Goal: Information Seeking & Learning: Learn about a topic

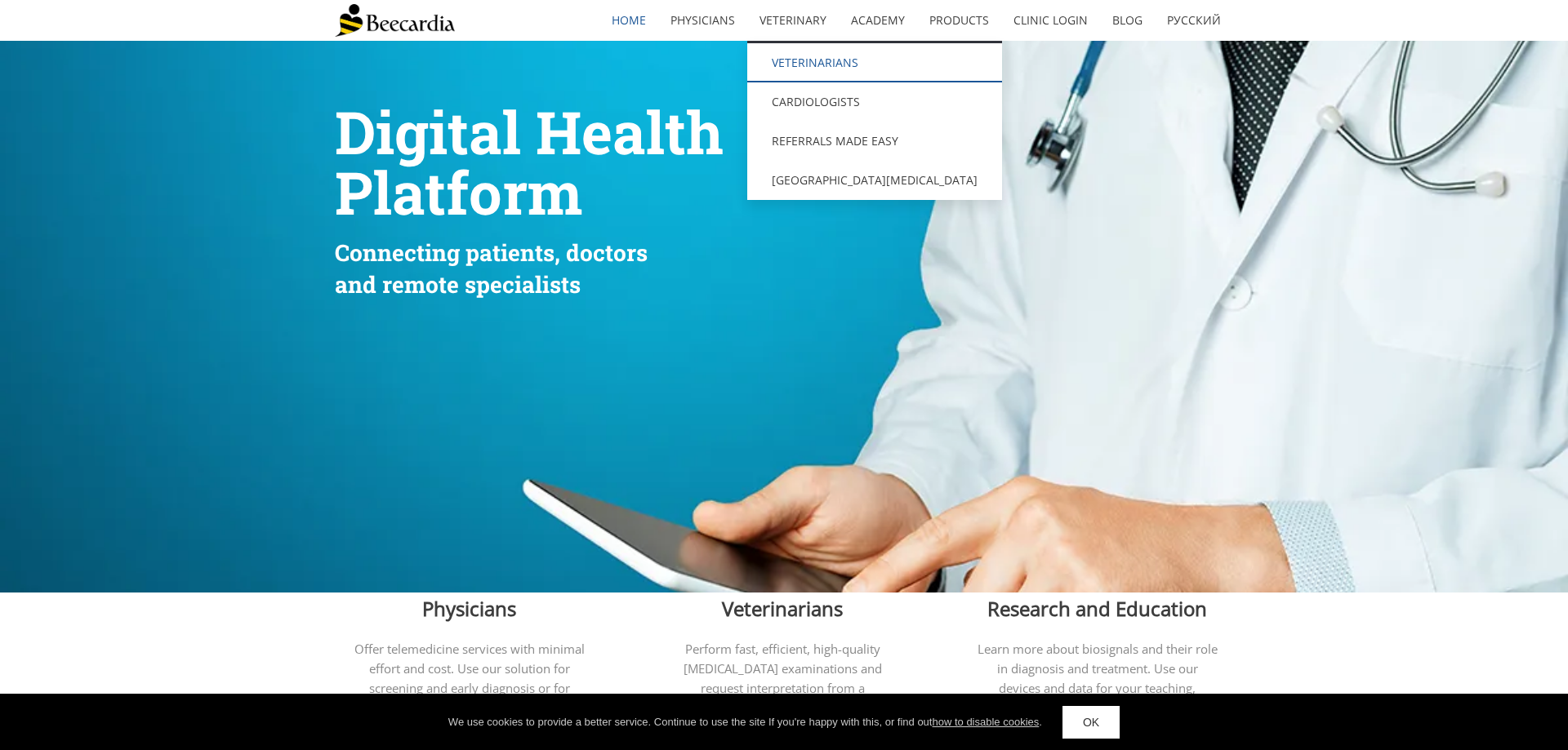
click at [812, 64] on link "Veterinarians" at bounding box center [874, 63] width 254 height 40
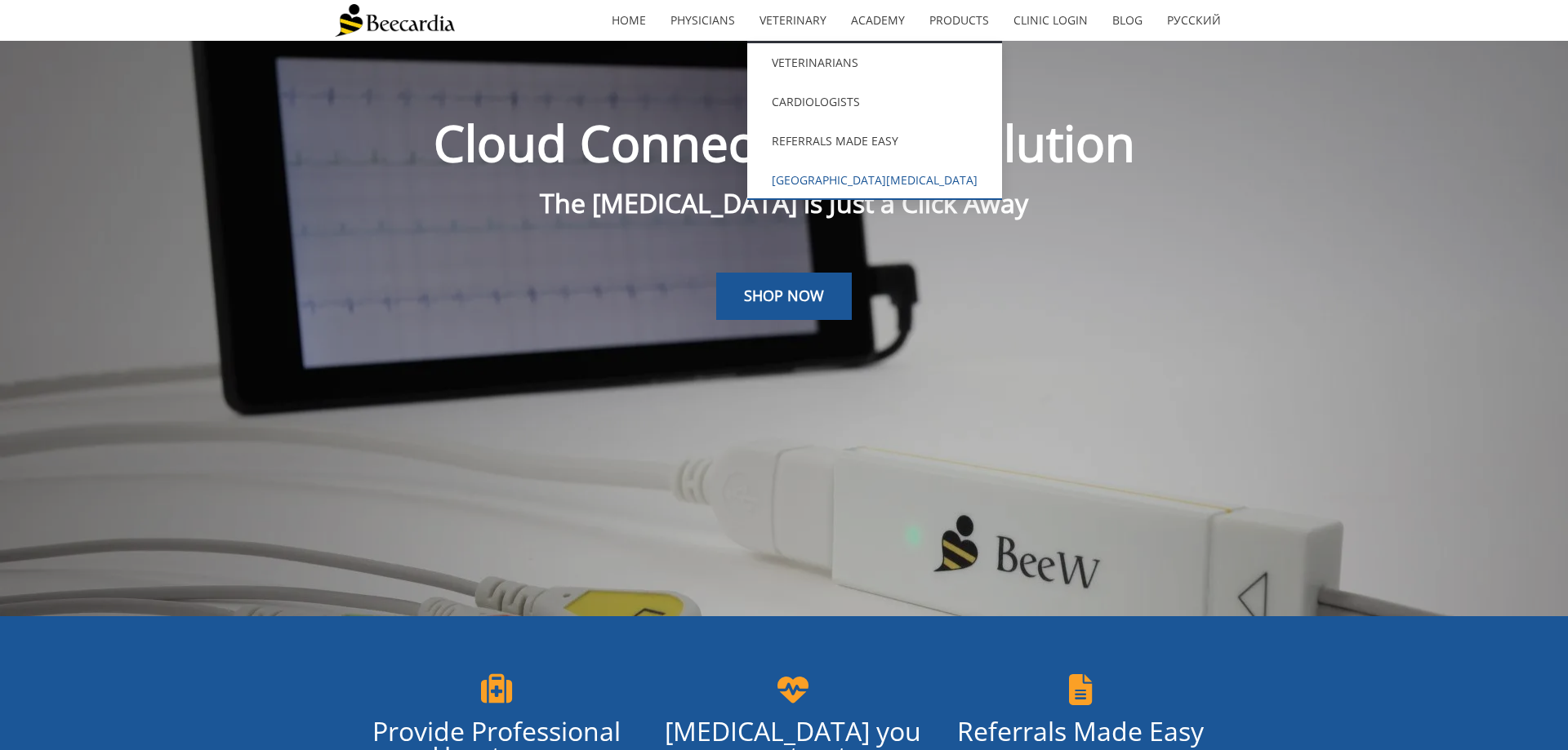
click at [815, 177] on link "[GEOGRAPHIC_DATA][MEDICAL_DATA]" at bounding box center [874, 180] width 254 height 40
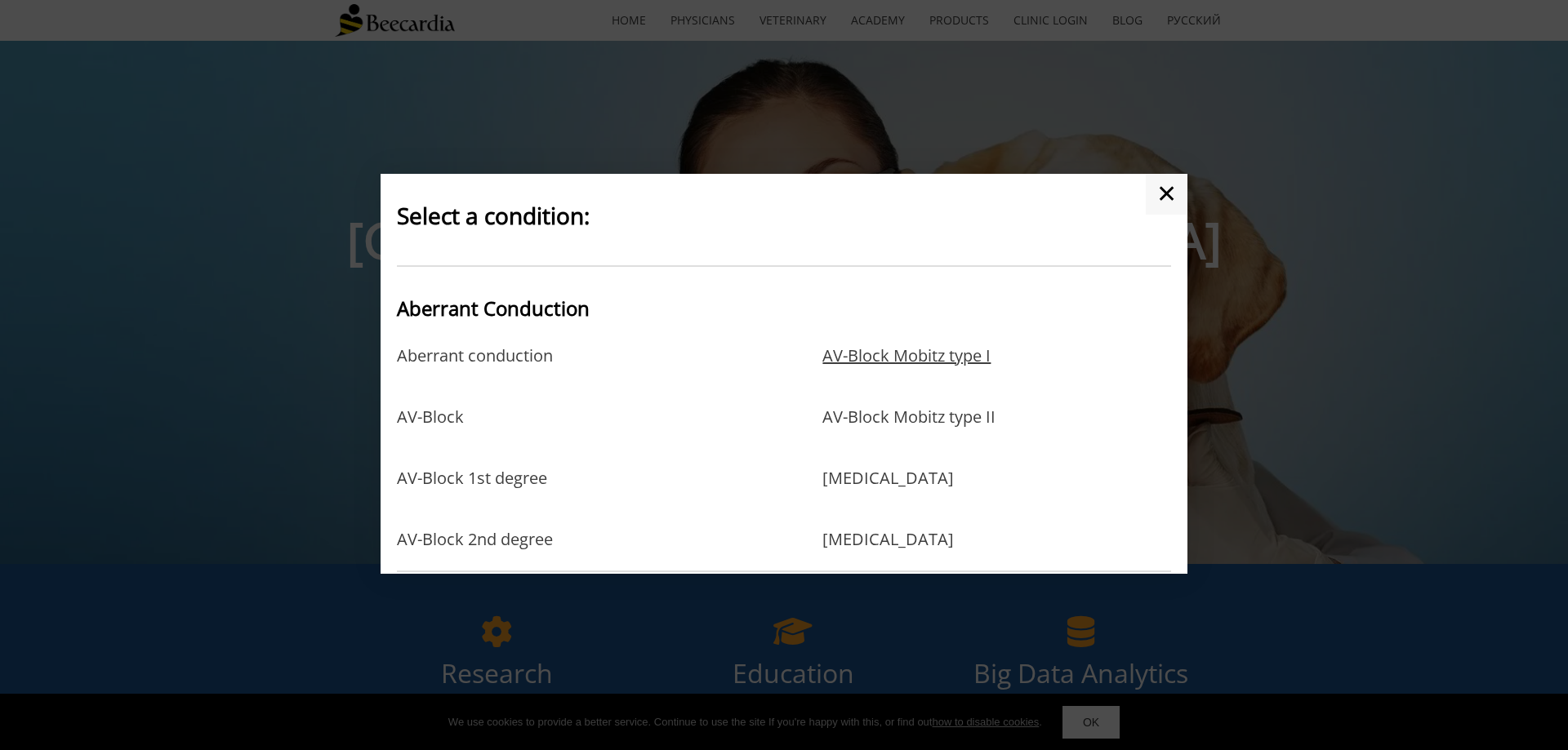
click at [858, 356] on link "AV-Block Mobitz type I" at bounding box center [907, 373] width 168 height 53
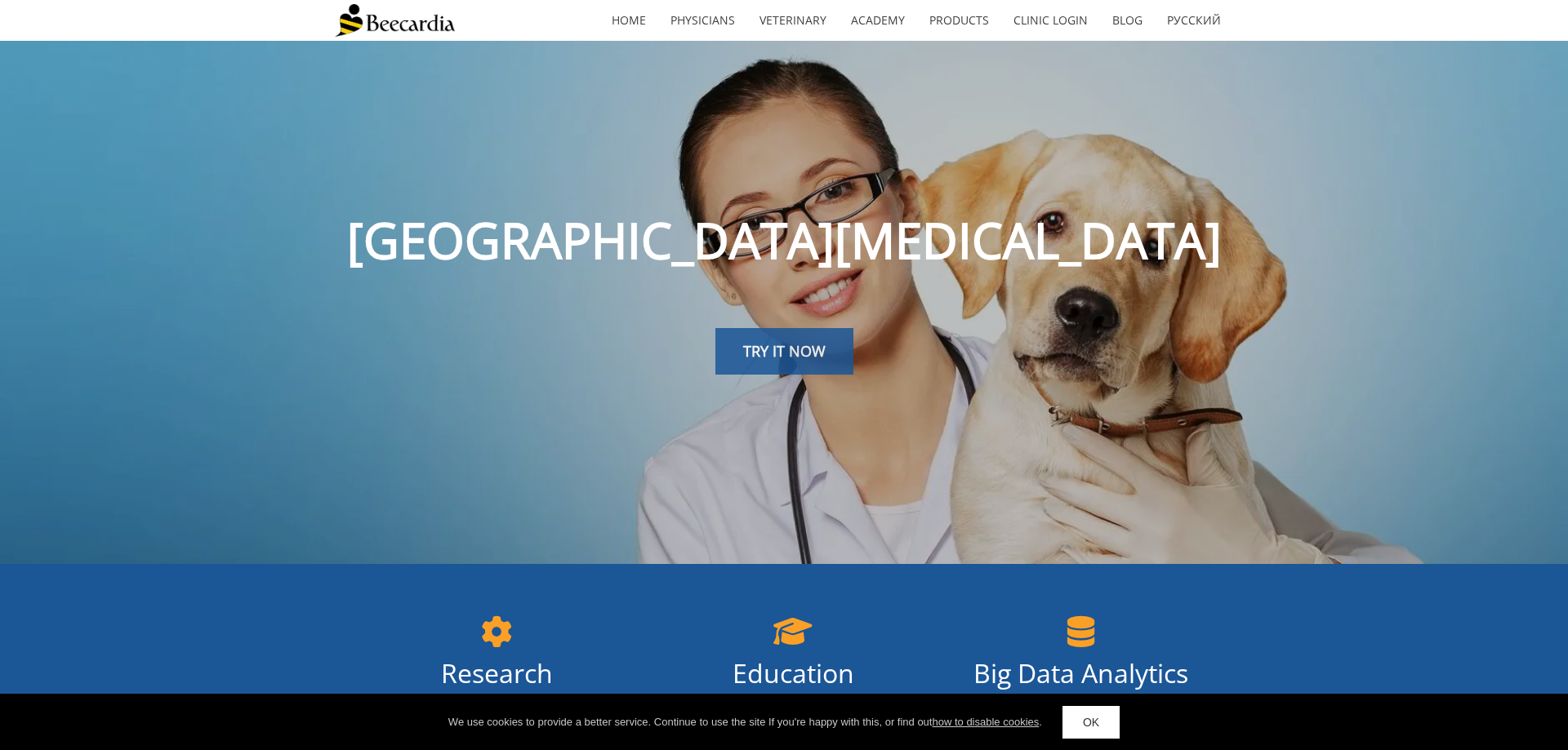
click at [787, 351] on span "TRY IT NOW" at bounding box center [784, 351] width 83 height 20
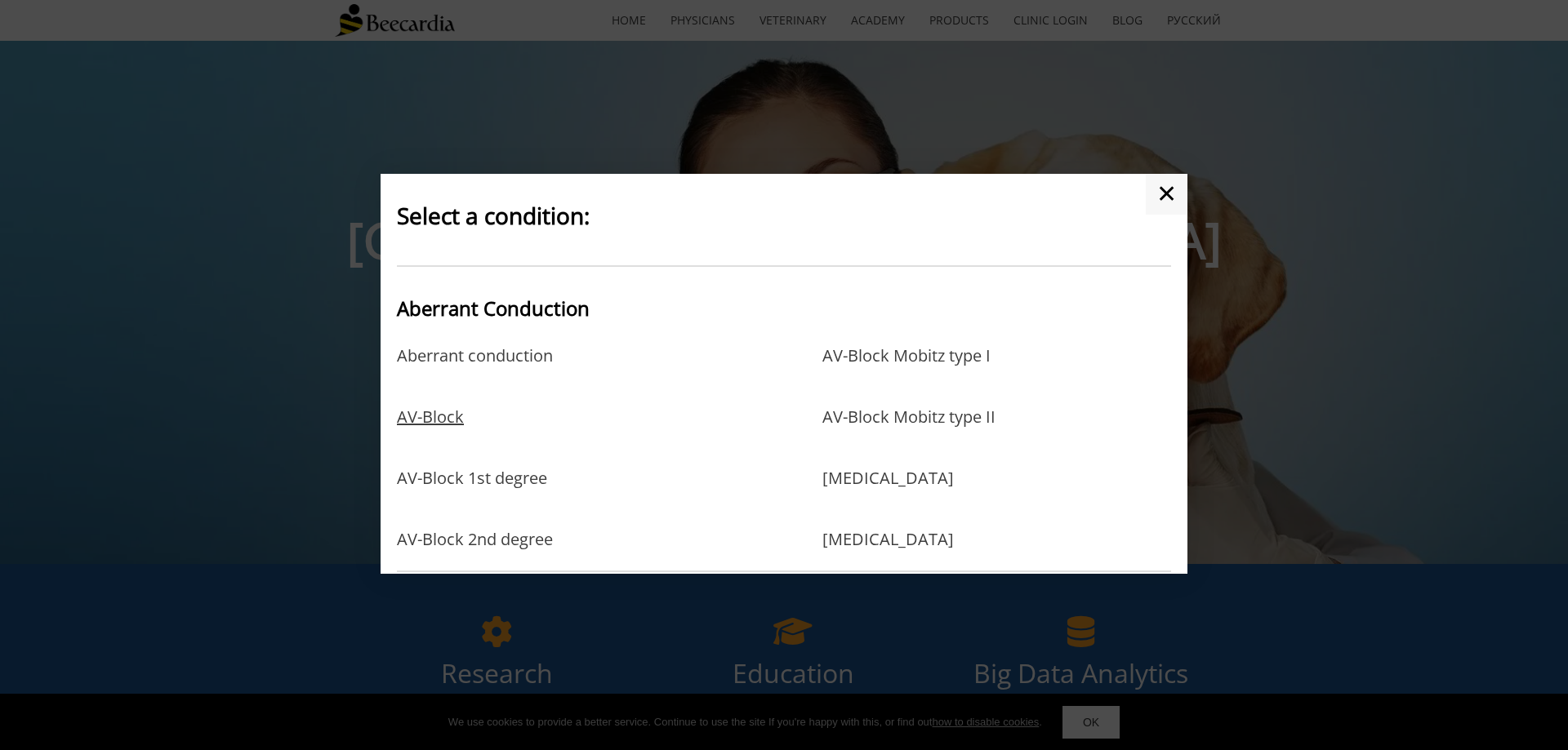
click at [432, 417] on link "AV-Block" at bounding box center [431, 434] width 67 height 53
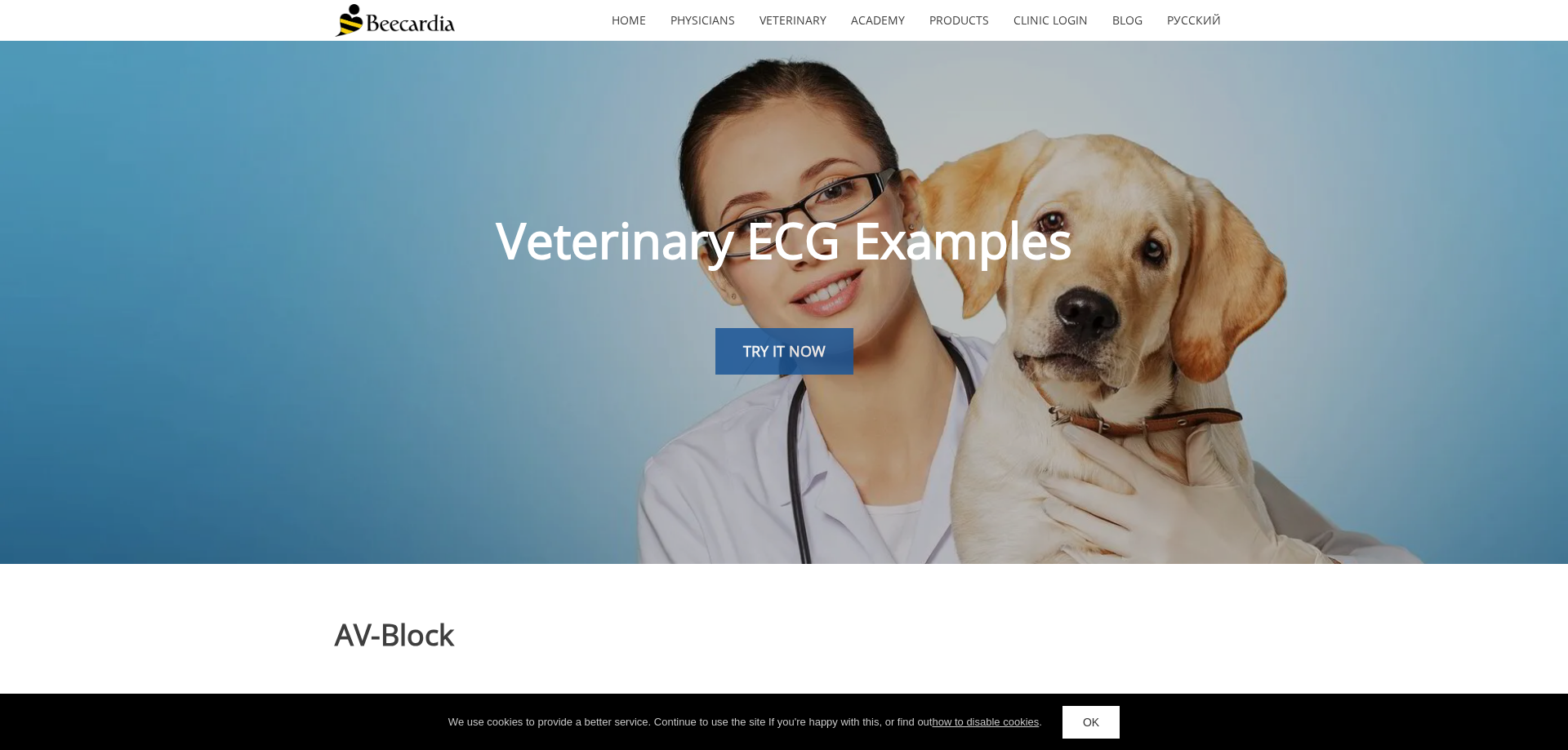
click at [814, 357] on span "TRY IT NOW" at bounding box center [784, 351] width 83 height 20
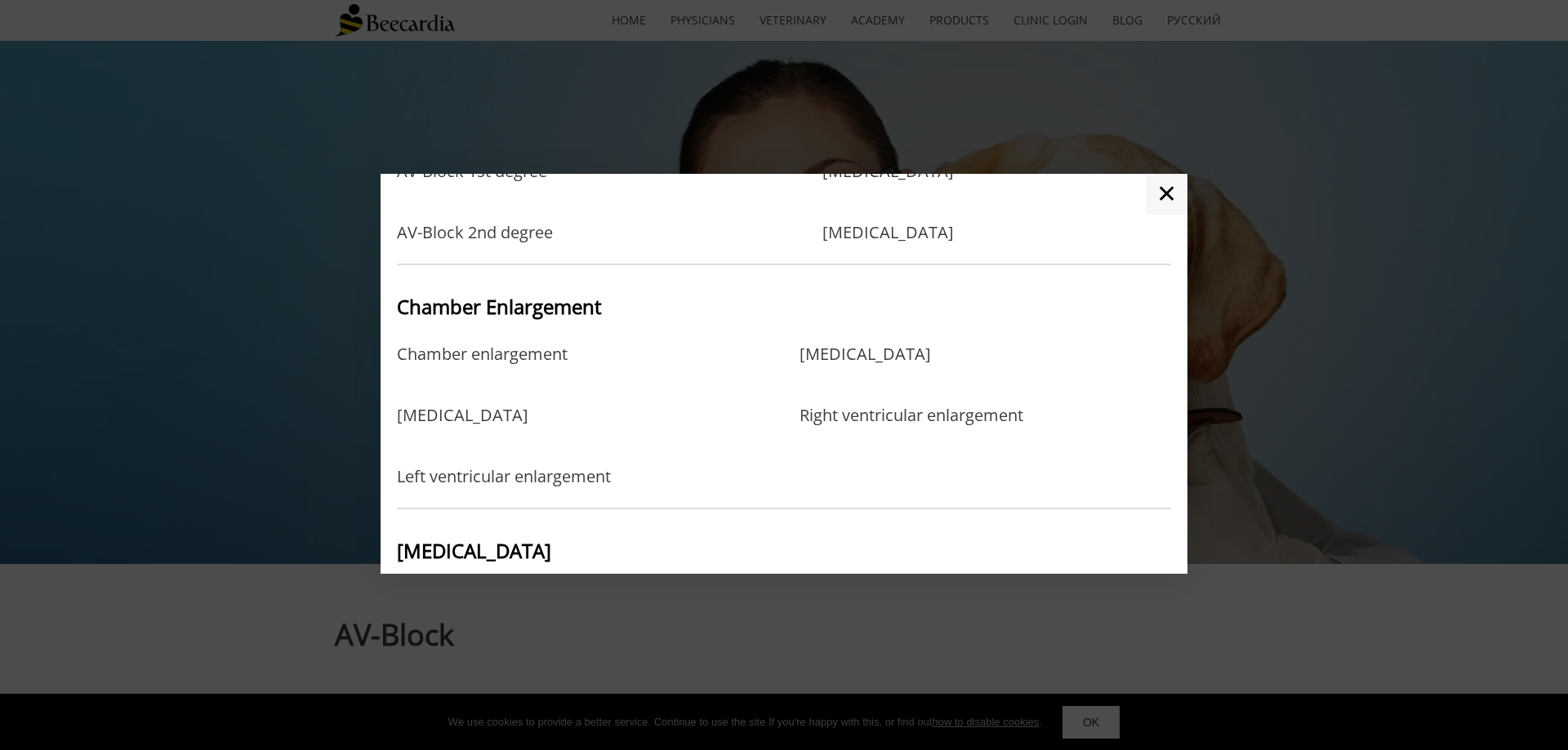
scroll to position [333, 0]
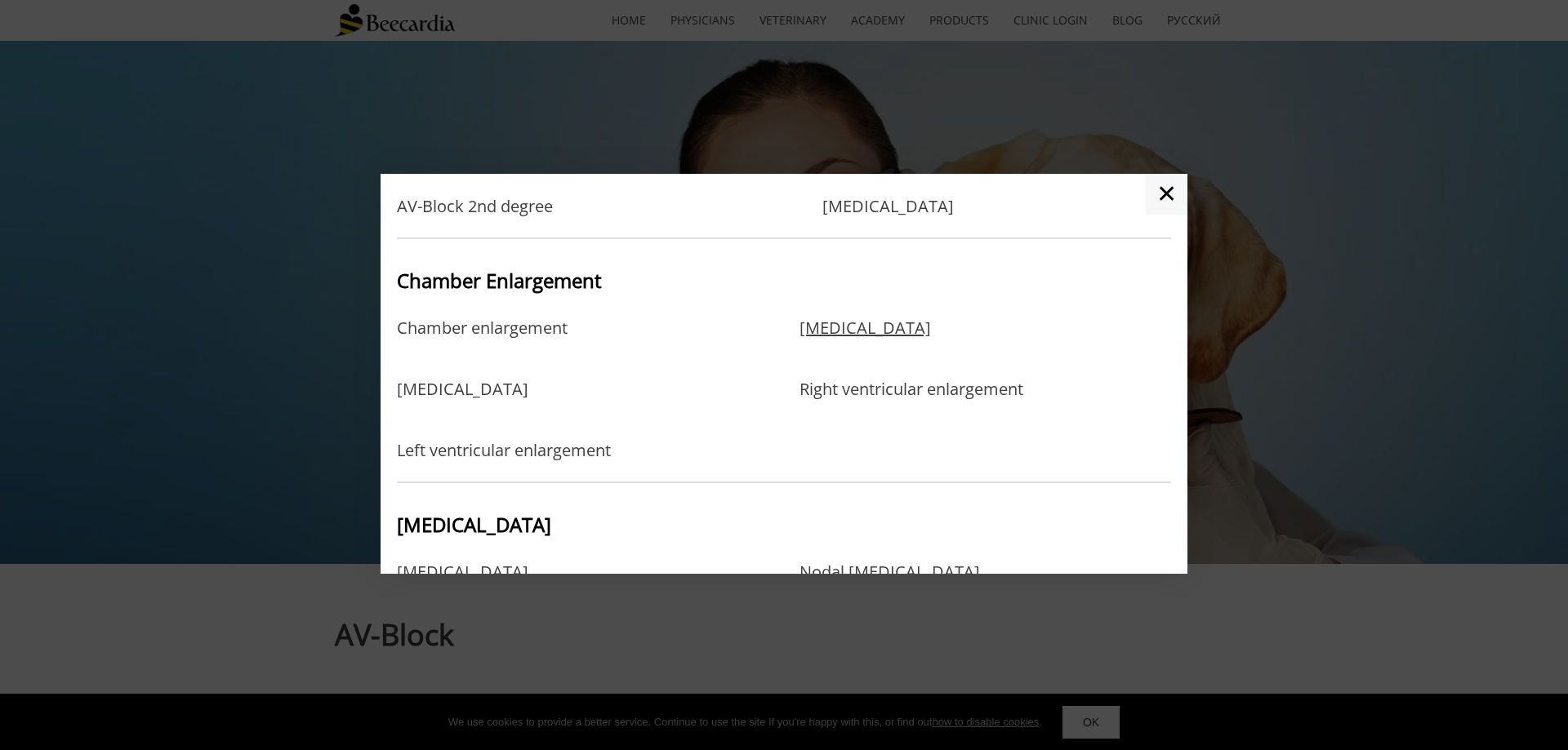
click at [871, 344] on link "[MEDICAL_DATA]" at bounding box center [865, 345] width 132 height 53
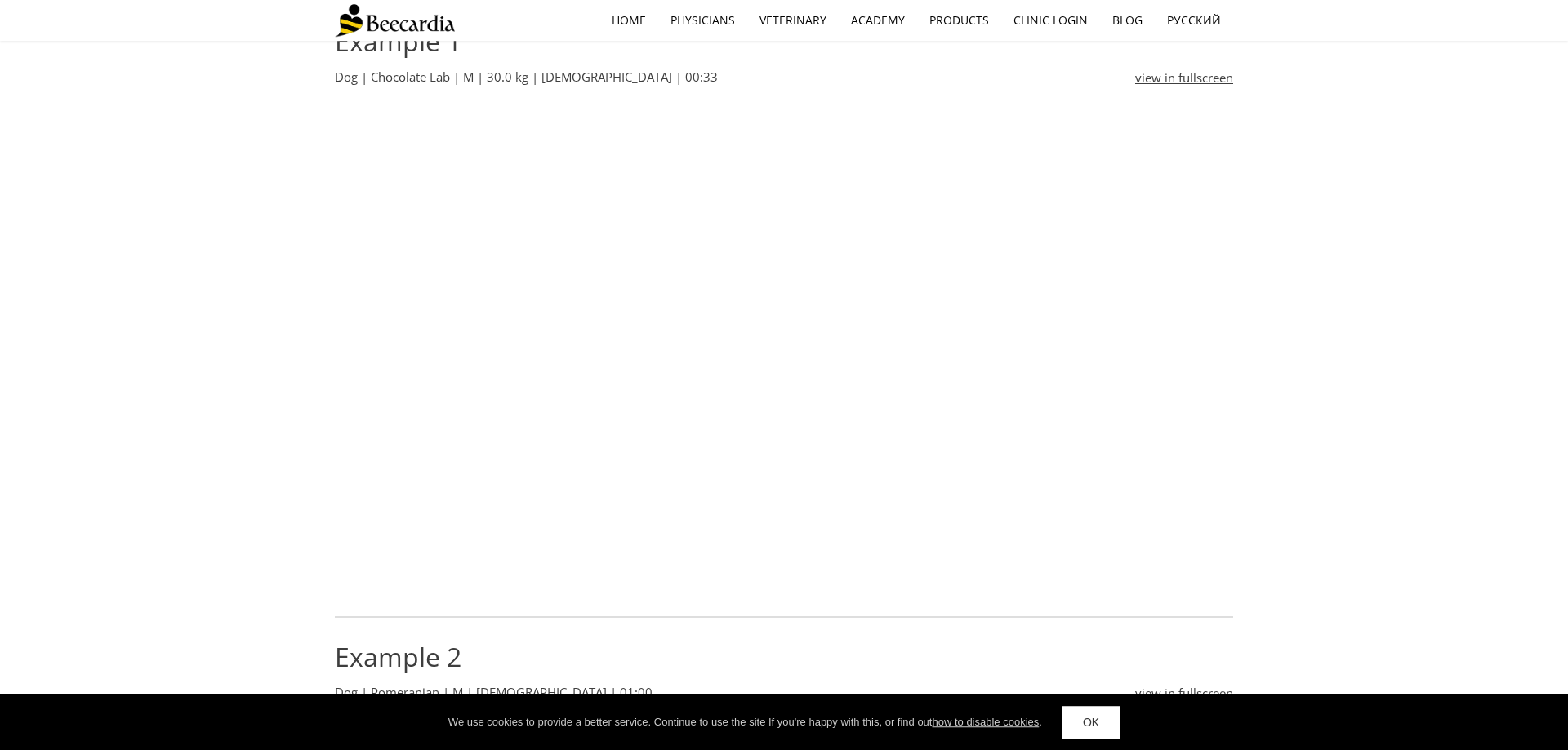
scroll to position [666, 0]
click at [1351, 161] on div "Example 1 Dog | Chocolate Lab | M | 30.0 kg | [DEMOGRAPHIC_DATA] | 00:33 view i…" at bounding box center [784, 634] width 1568 height 1288
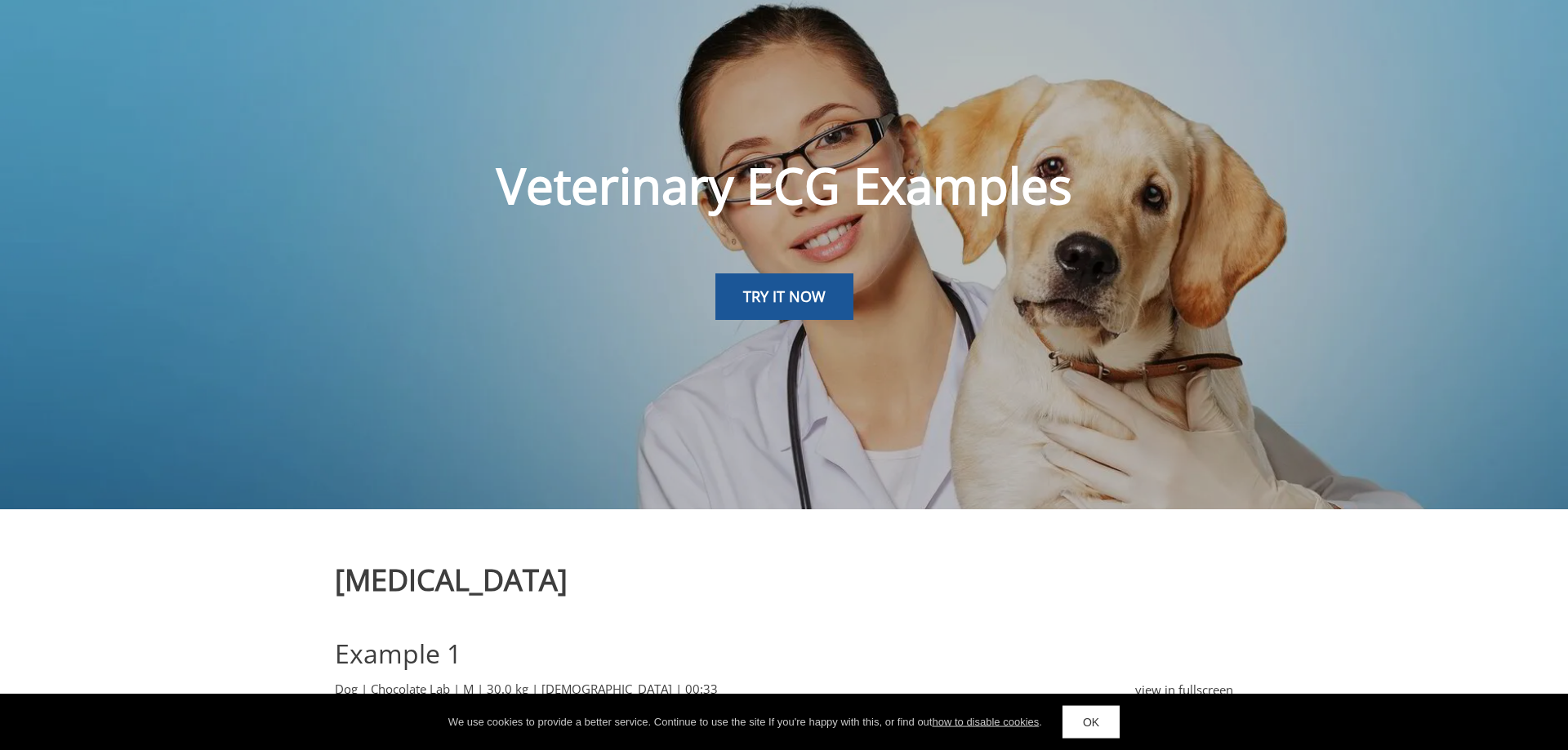
scroll to position [0, 0]
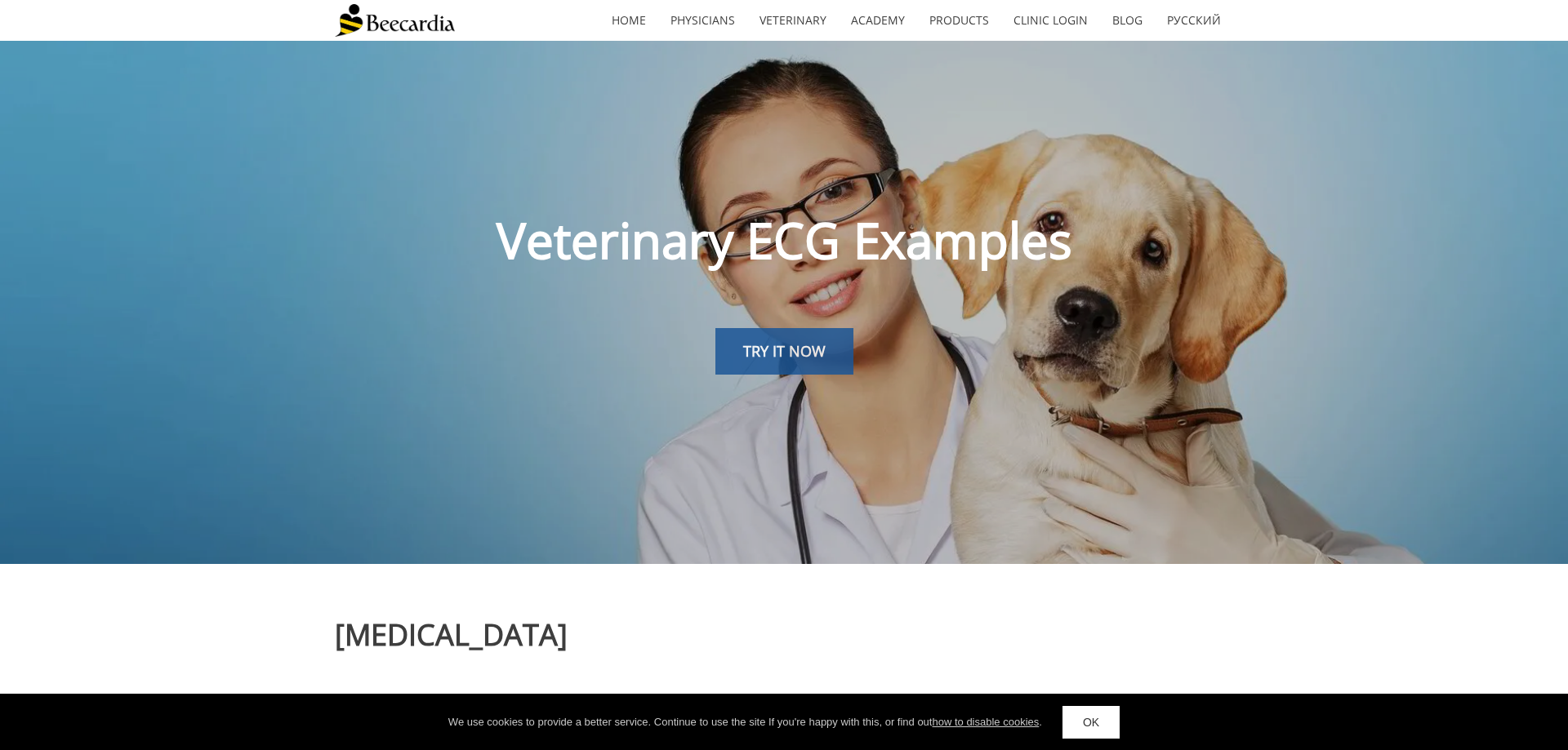
click at [798, 349] on span "TRY IT NOW" at bounding box center [784, 351] width 83 height 20
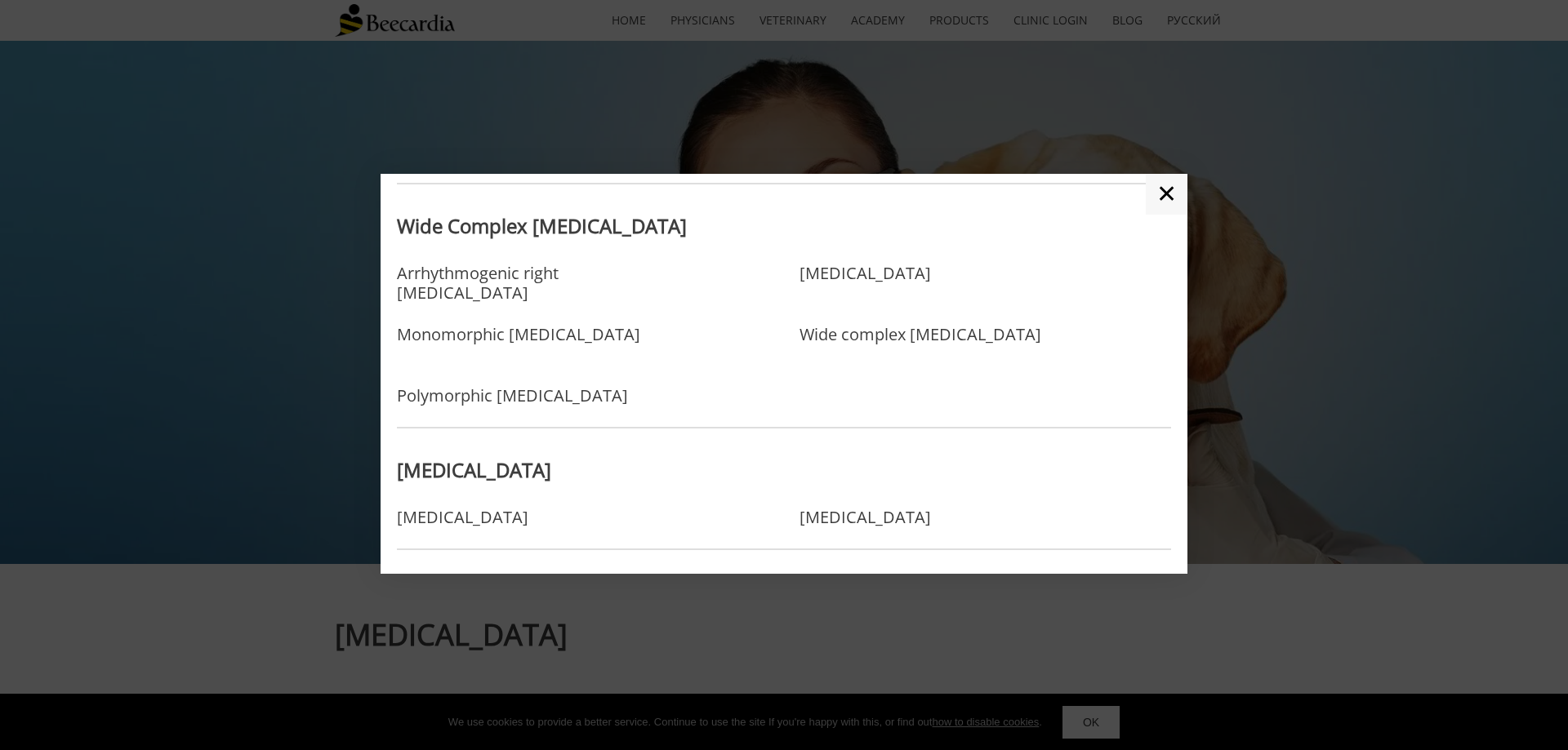
scroll to position [1082, 0]
click at [890, 277] on link "Ventricular tachycardia" at bounding box center [865, 287] width 132 height 53
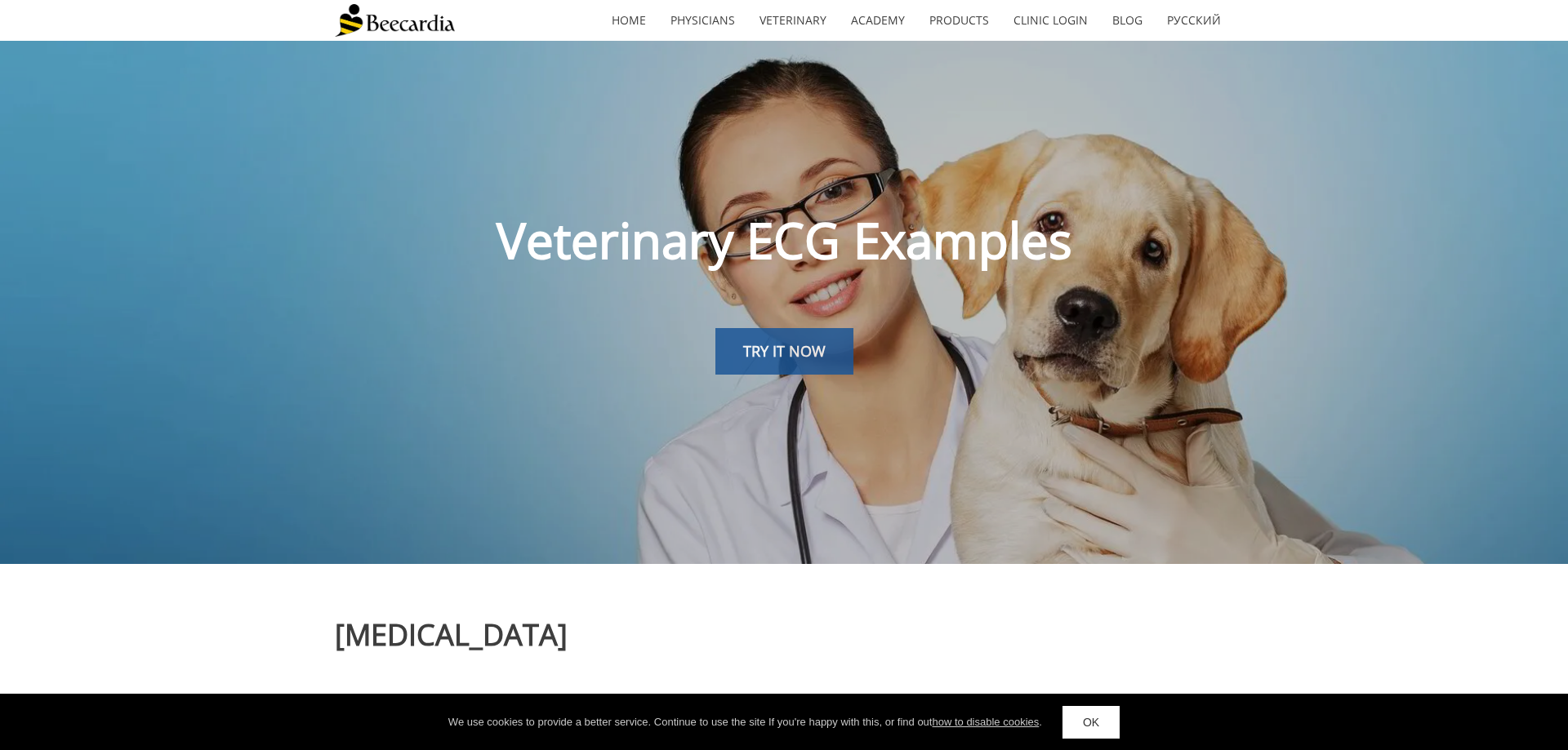
click at [782, 341] on link "TRY IT NOW" at bounding box center [784, 351] width 138 height 47
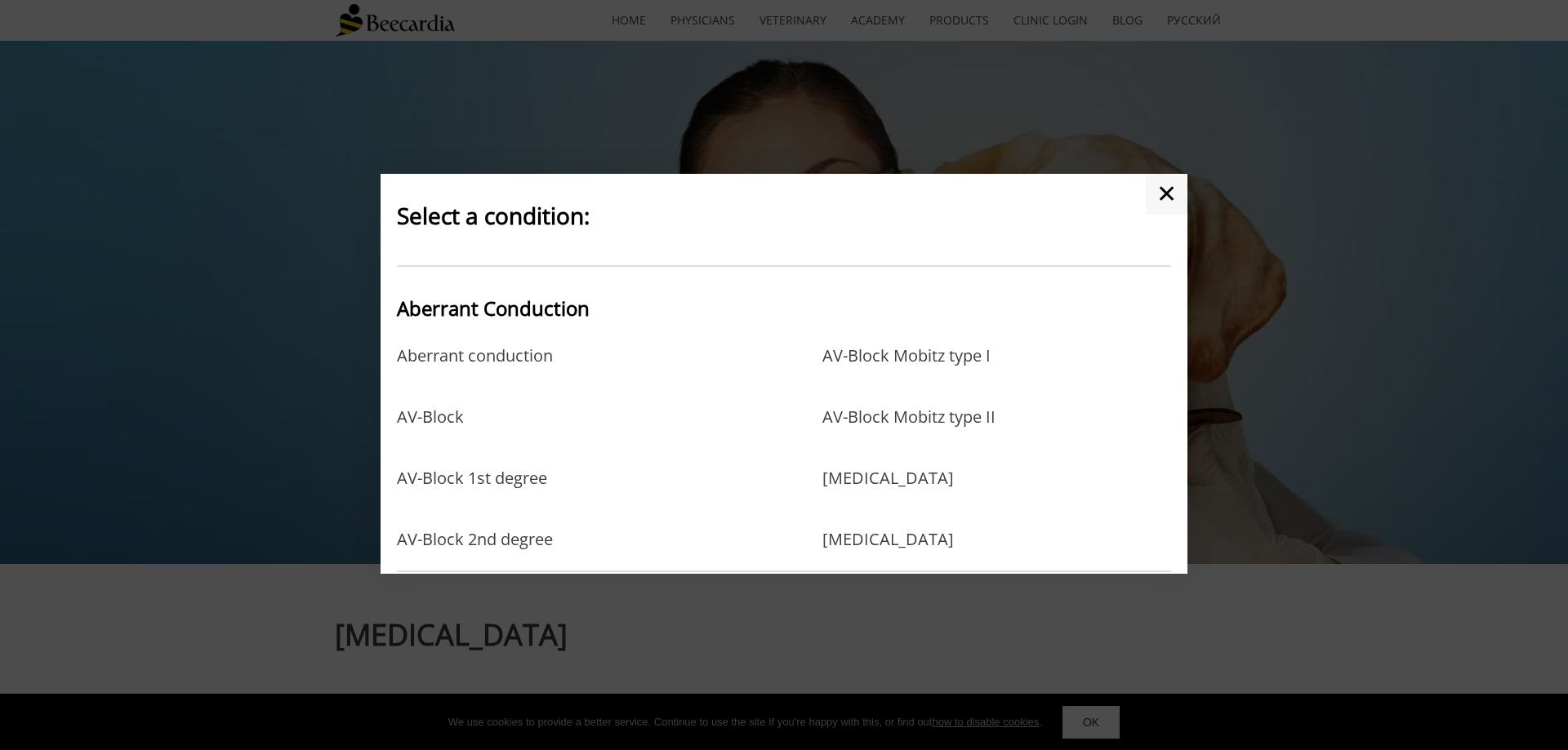
scroll to position [83, 0]
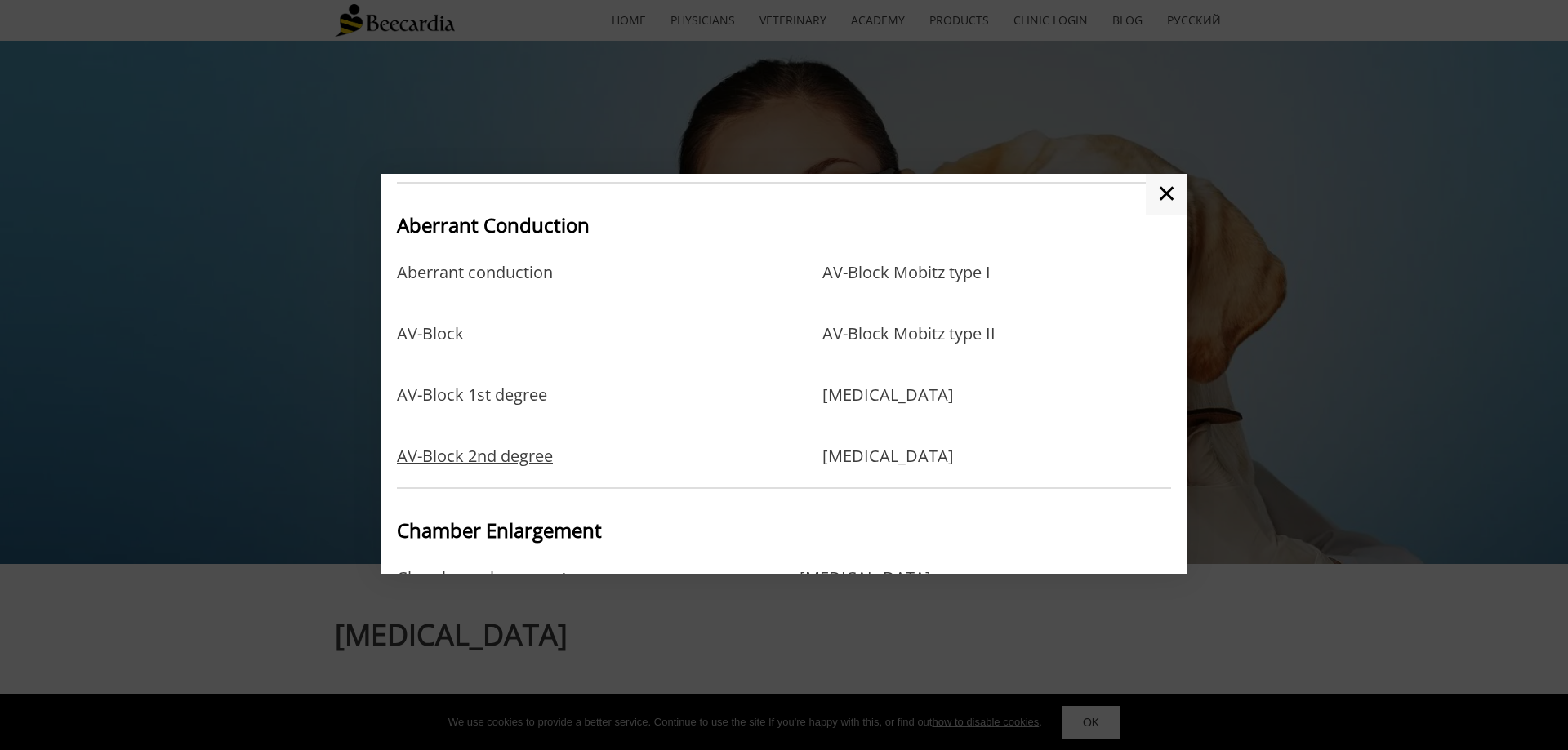
click at [528, 452] on link "AV-Block 2nd degree" at bounding box center [475, 456] width 156 height 20
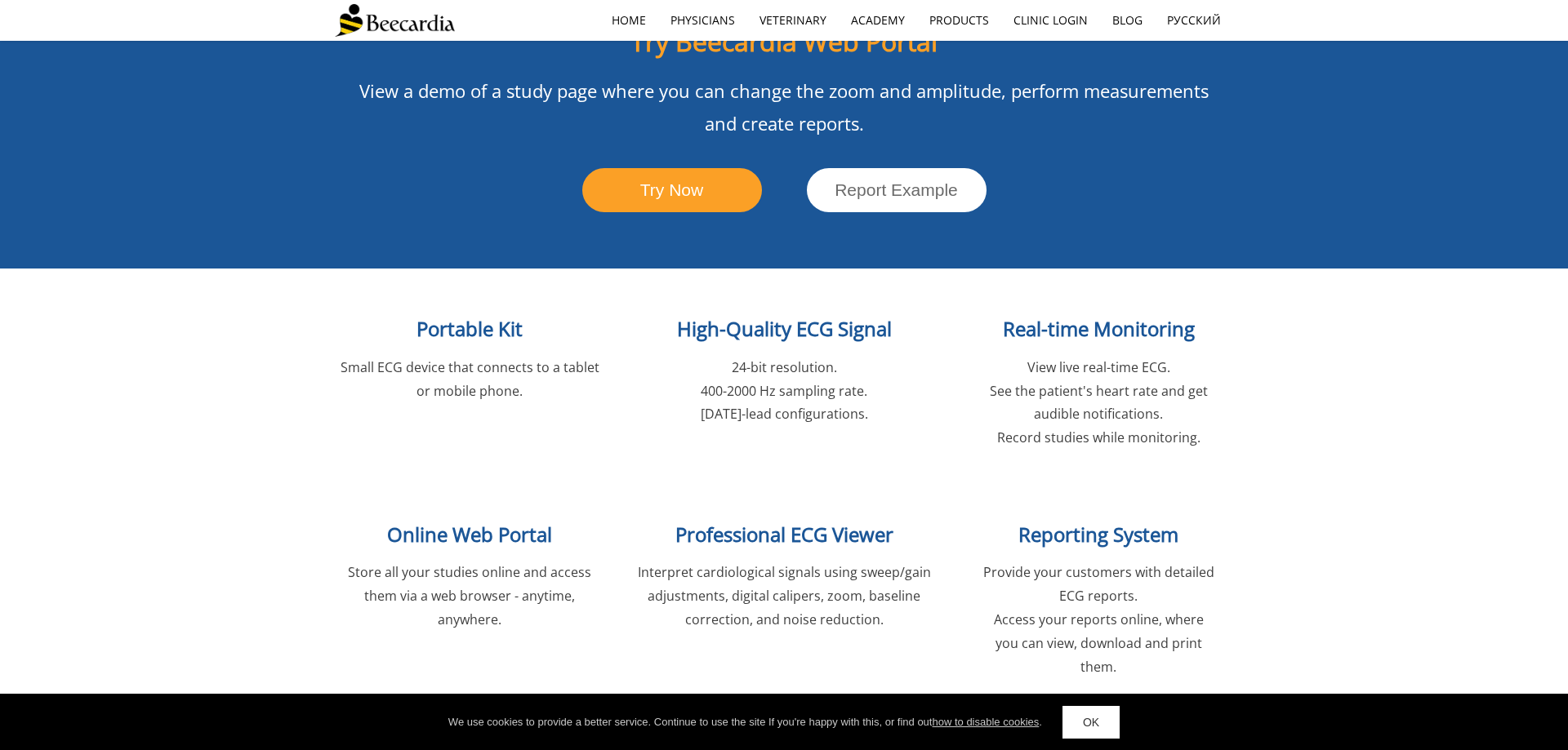
scroll to position [1997, 0]
